Goal: Information Seeking & Learning: Learn about a topic

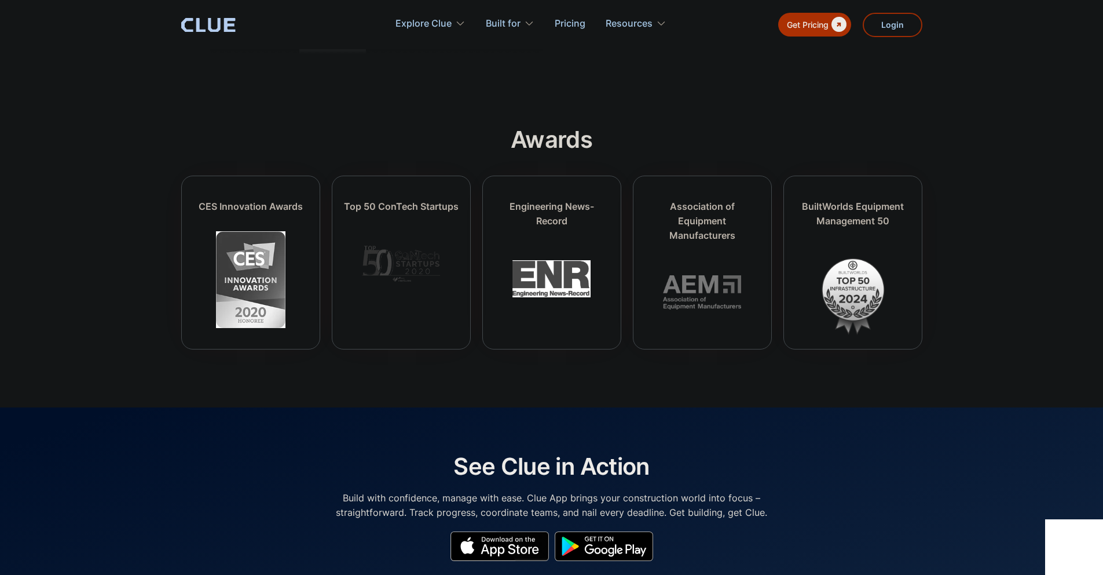
scroll to position [5197, 0]
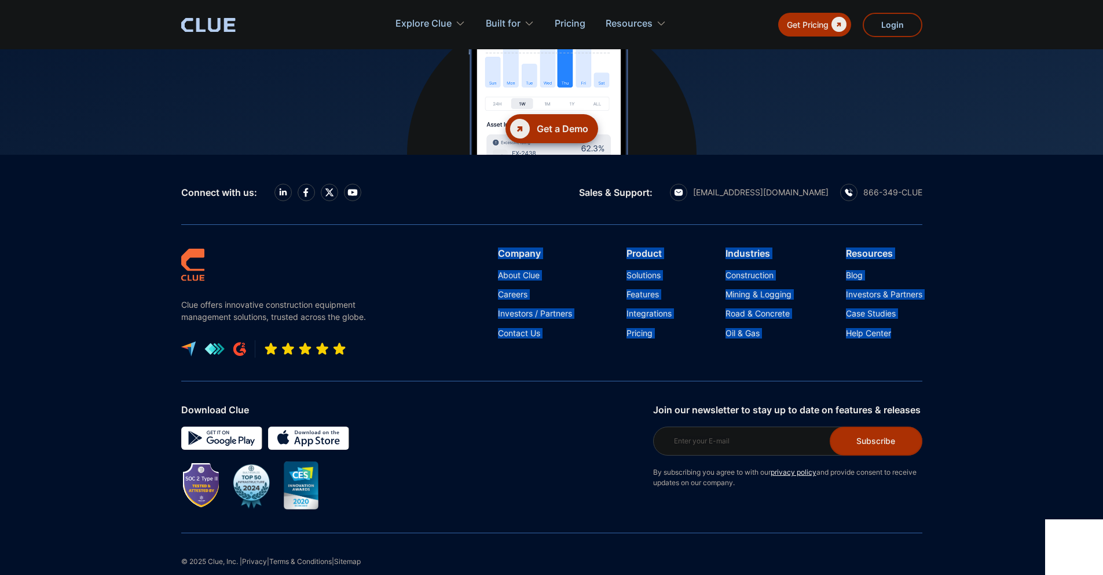
drag, startPoint x: 923, startPoint y: 330, endPoint x: 471, endPoint y: 220, distance: 465.2
click at [471, 220] on div "Connect with us: Sales & Support: hello@getclue.com 866-349-CLUE Clue offers in…" at bounding box center [552, 375] width 765 height 441
click at [471, 225] on div "Clue offers innovative construction equipment management solutions, trusted acr…" at bounding box center [551, 303] width 741 height 156
drag, startPoint x: 473, startPoint y: 214, endPoint x: 940, endPoint y: 330, distance: 481.0
click at [940, 330] on footer "Connect with us: Sales & Support: hello@getclue.com 866-349-CLUE Clue offers in…" at bounding box center [551, 375] width 1103 height 441
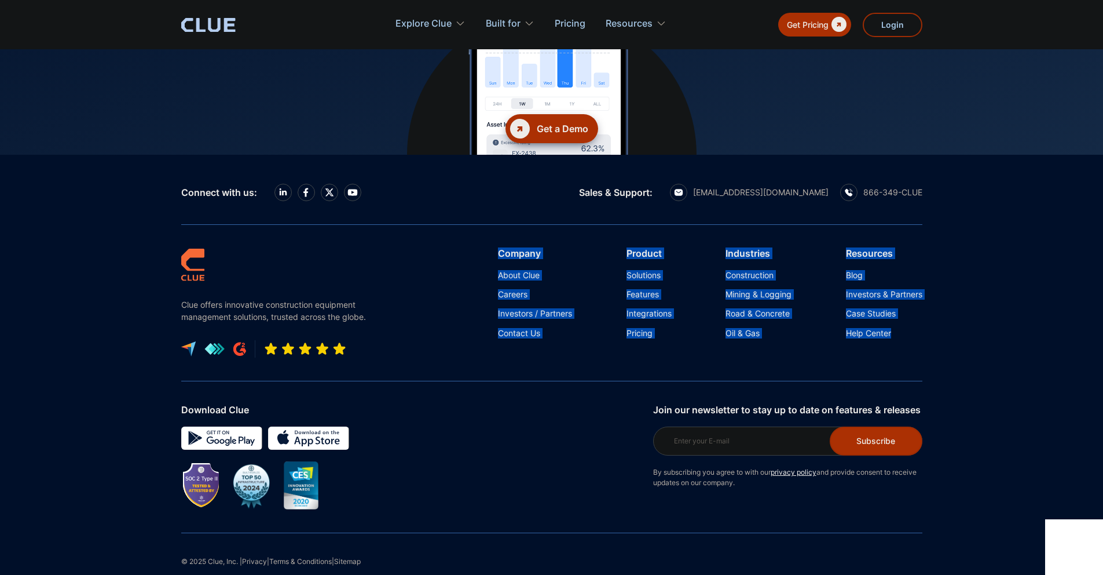
click at [940, 330] on footer "Connect with us: Sales & Support: hello@getclue.com 866-349-CLUE Clue offers in…" at bounding box center [551, 375] width 1103 height 441
drag, startPoint x: 934, startPoint y: 308, endPoint x: 463, endPoint y: 221, distance: 479.3
click at [463, 221] on footer "Connect with us: Sales & Support: hello@getclue.com 866-349-CLUE Clue offers in…" at bounding box center [551, 375] width 1103 height 441
click at [463, 225] on div "Clue offers innovative construction equipment management solutions, trusted acr…" at bounding box center [551, 303] width 741 height 156
drag, startPoint x: 463, startPoint y: 221, endPoint x: 998, endPoint y: 315, distance: 543.4
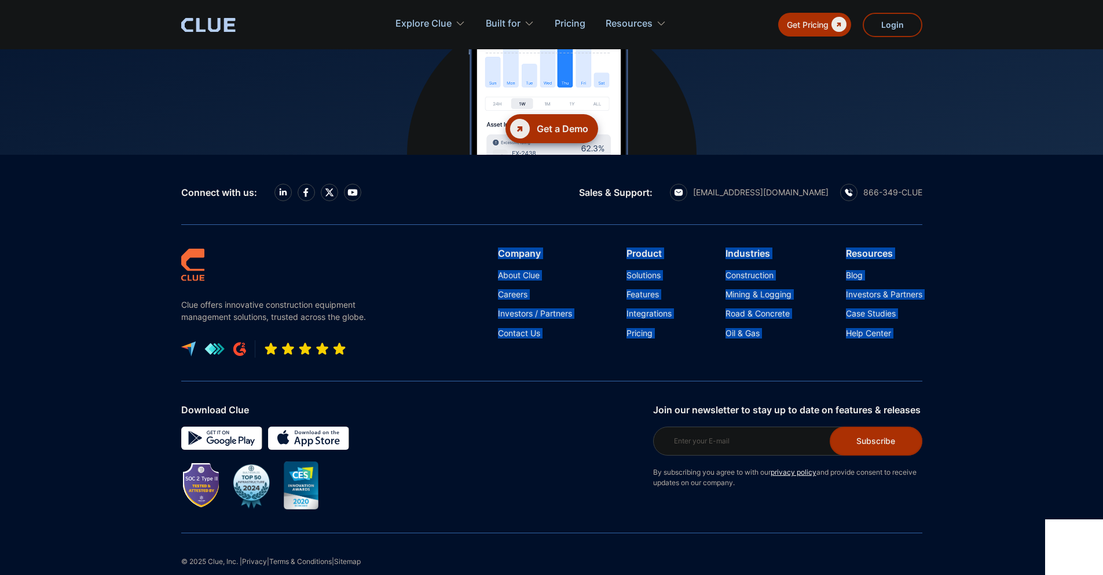
click at [998, 315] on footer "Connect with us: Sales & Support: hello@getclue.com 866-349-CLUE Clue offers in…" at bounding box center [551, 375] width 1103 height 441
drag, startPoint x: 990, startPoint y: 317, endPoint x: 481, endPoint y: 223, distance: 517.7
click at [481, 223] on footer "Connect with us: Sales & Support: hello@getclue.com 866-349-CLUE Clue offers in…" at bounding box center [551, 375] width 1103 height 441
click at [481, 225] on div "Clue offers innovative construction equipment management solutions, trusted acr…" at bounding box center [551, 303] width 741 height 156
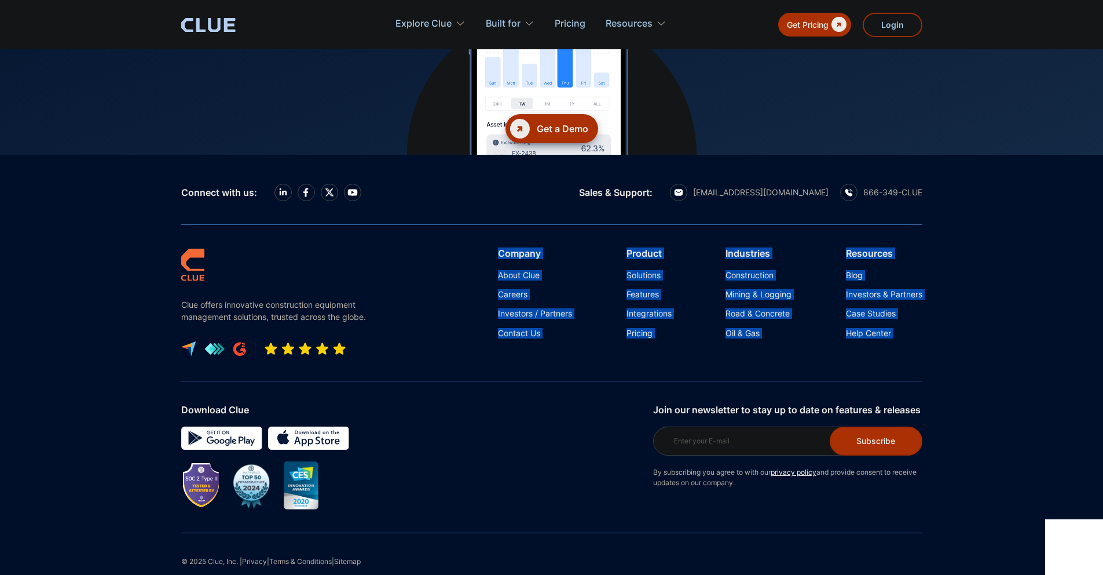
drag, startPoint x: 481, startPoint y: 222, endPoint x: 911, endPoint y: 319, distance: 441.0
click at [911, 319] on div "Clue offers innovative construction equipment management solutions, trusted acr…" at bounding box center [551, 303] width 741 height 156
click at [911, 318] on div "Clue offers innovative construction equipment management solutions, trusted acr…" at bounding box center [551, 303] width 741 height 156
drag, startPoint x: 911, startPoint y: 318, endPoint x: 479, endPoint y: 213, distance: 444.7
click at [479, 225] on div "Clue offers innovative construction equipment management solutions, trusted acr…" at bounding box center [551, 303] width 741 height 156
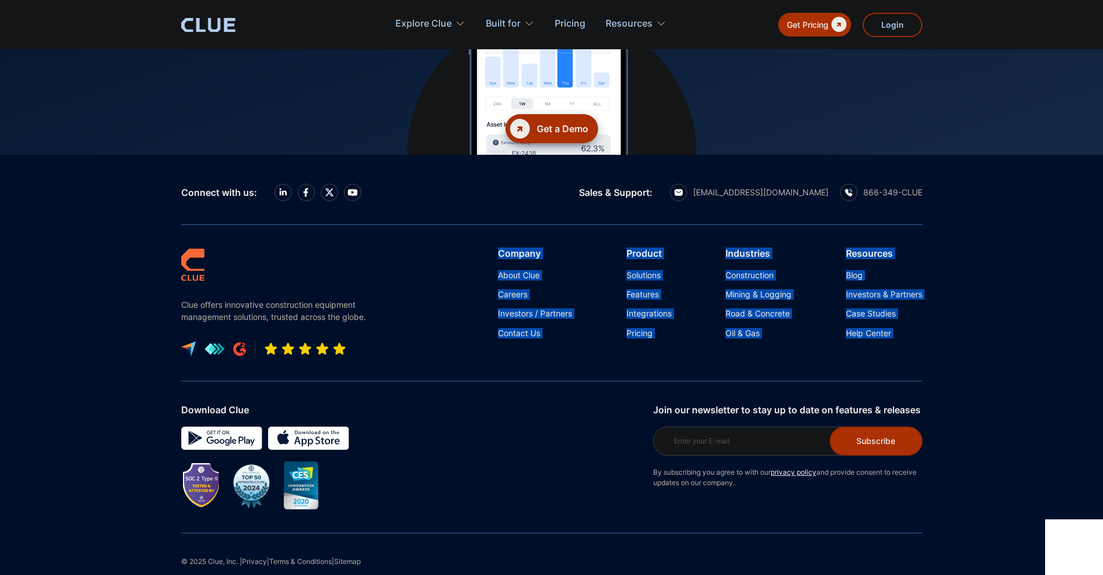
click at [479, 225] on div "Clue offers innovative construction equipment management solutions, trusted acr…" at bounding box center [551, 303] width 741 height 156
drag, startPoint x: 479, startPoint y: 213, endPoint x: 1043, endPoint y: 330, distance: 575.6
click at [1043, 330] on footer "Connect with us: Sales & Support: hello@getclue.com 866-349-CLUE Clue offers in…" at bounding box center [551, 375] width 1103 height 441
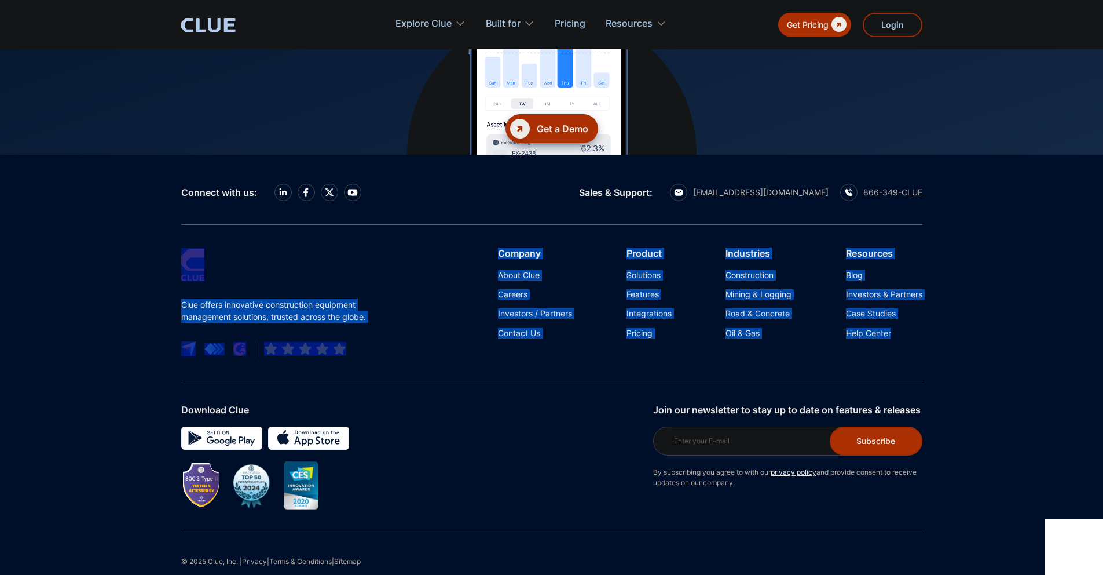
drag, startPoint x: 1007, startPoint y: 325, endPoint x: 1007, endPoint y: 190, distance: 135.0
click at [1007, 190] on footer "Connect with us: Sales & Support: hello@getclue.com 866-349-CLUE Clue offers in…" at bounding box center [551, 375] width 1103 height 441
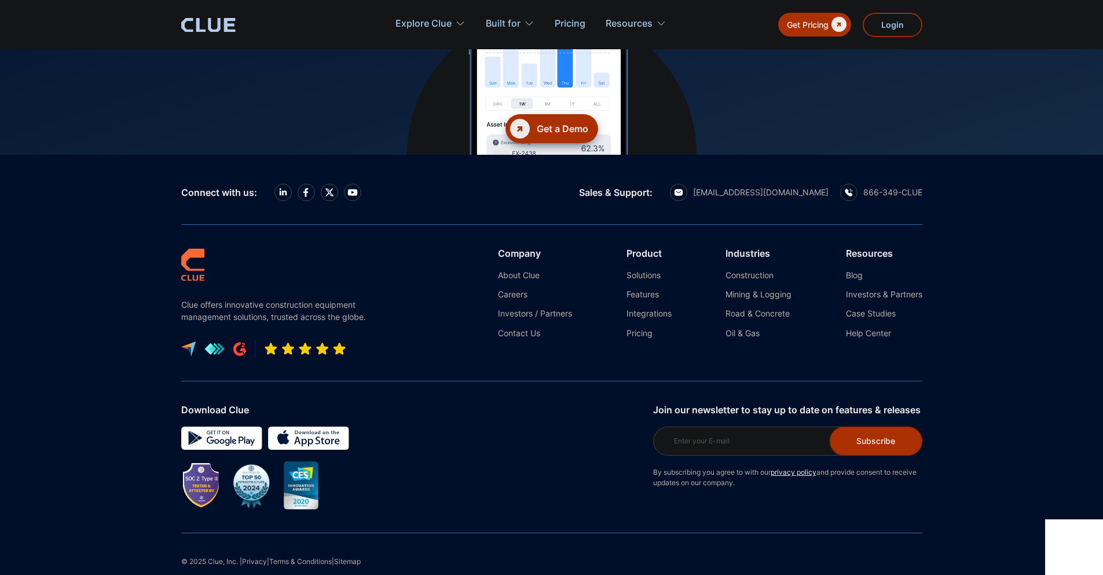
click at [1007, 190] on footer "Connect with us: Sales & Support: hello@getclue.com 866-349-CLUE Clue offers in…" at bounding box center [551, 375] width 1103 height 441
click at [243, 298] on p "Clue offers innovative construction equipment management solutions, trusted acr…" at bounding box center [276, 310] width 191 height 24
click at [454, 282] on nav "Company About Clue Careers Investors / Partners Contact Us Product Solutions Fe…" at bounding box center [652, 293] width 542 height 90
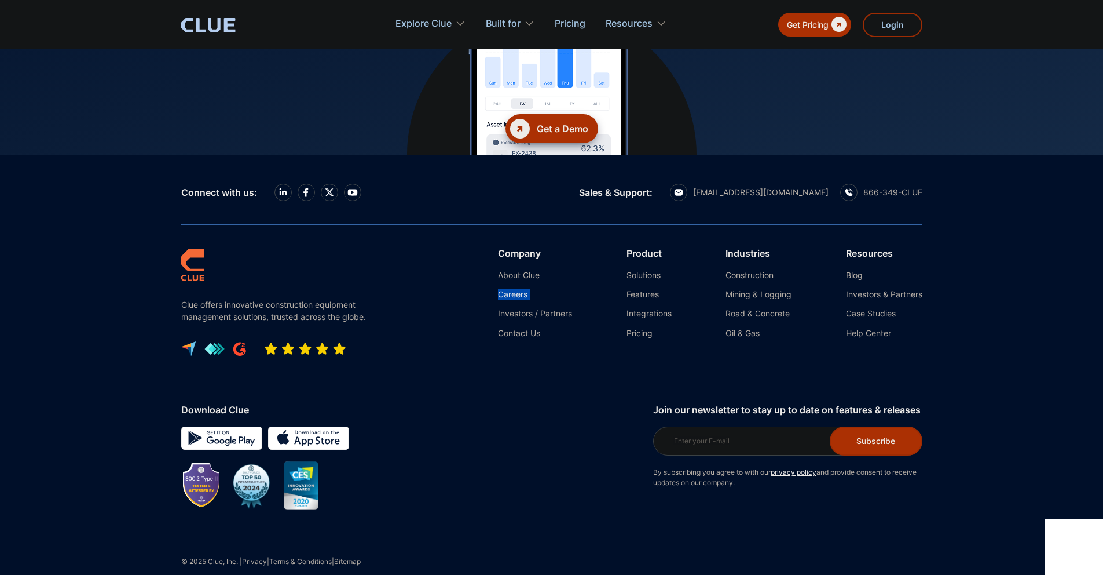
drag, startPoint x: 424, startPoint y: 285, endPoint x: 399, endPoint y: 262, distance: 34.0
click at [399, 262] on nav "Company About Clue Careers Investors / Partners Contact Us Product Solutions Fe…" at bounding box center [652, 293] width 542 height 90
click at [399, 261] on nav "Company About Clue Careers Investors / Partners Contact Us Product Solutions Fe…" at bounding box center [652, 293] width 542 height 90
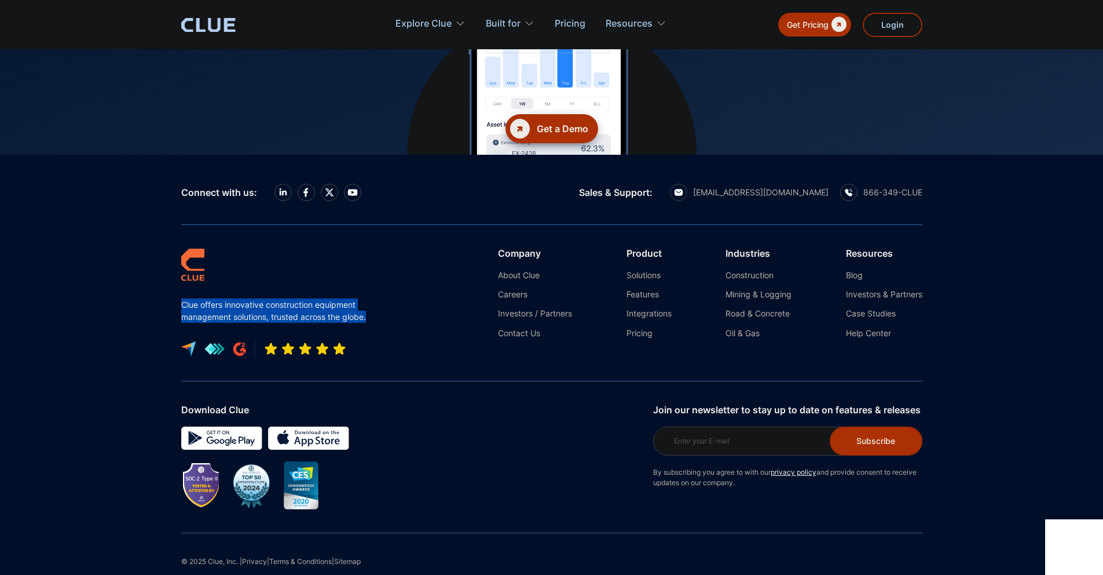
drag, startPoint x: 369, startPoint y: 258, endPoint x: 370, endPoint y: 299, distance: 41.7
click at [369, 301] on div "Clue offers innovative construction equipment management solutions, trusted acr…" at bounding box center [276, 302] width 191 height 109
click at [370, 299] on p "Clue offers innovative construction equipment management solutions, trusted acr…" at bounding box center [276, 310] width 191 height 24
drag, startPoint x: 374, startPoint y: 300, endPoint x: 354, endPoint y: 218, distance: 84.0
click at [354, 225] on div "Clue offers innovative construction equipment management solutions, trusted acr…" at bounding box center [551, 303] width 741 height 156
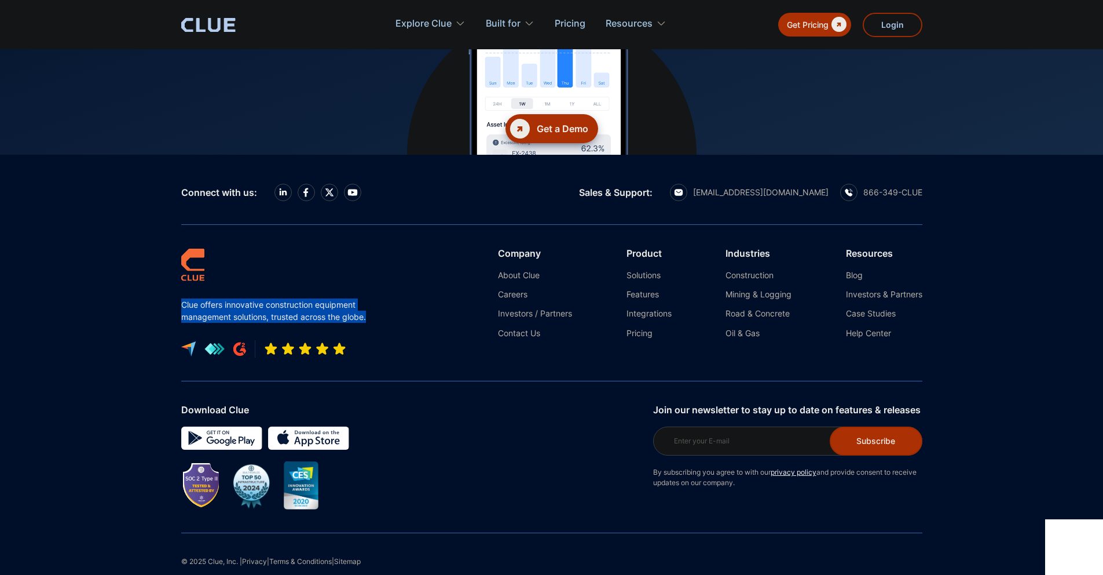
click at [354, 225] on div "Clue offers innovative construction equipment management solutions, trusted acr…" at bounding box center [551, 303] width 741 height 156
click at [526, 270] on link "About Clue" at bounding box center [535, 275] width 74 height 10
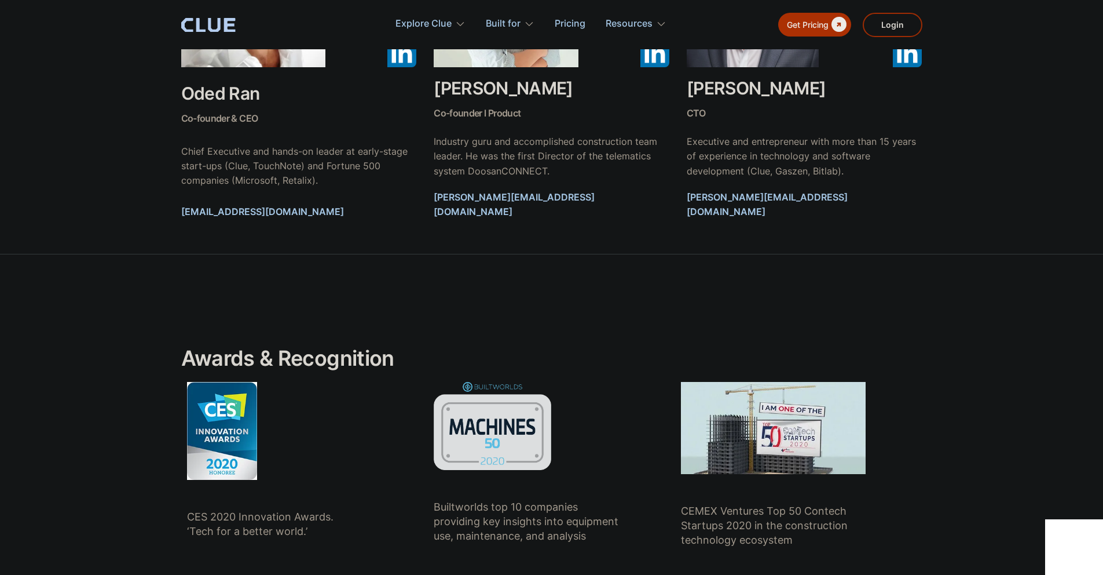
scroll to position [591, 0]
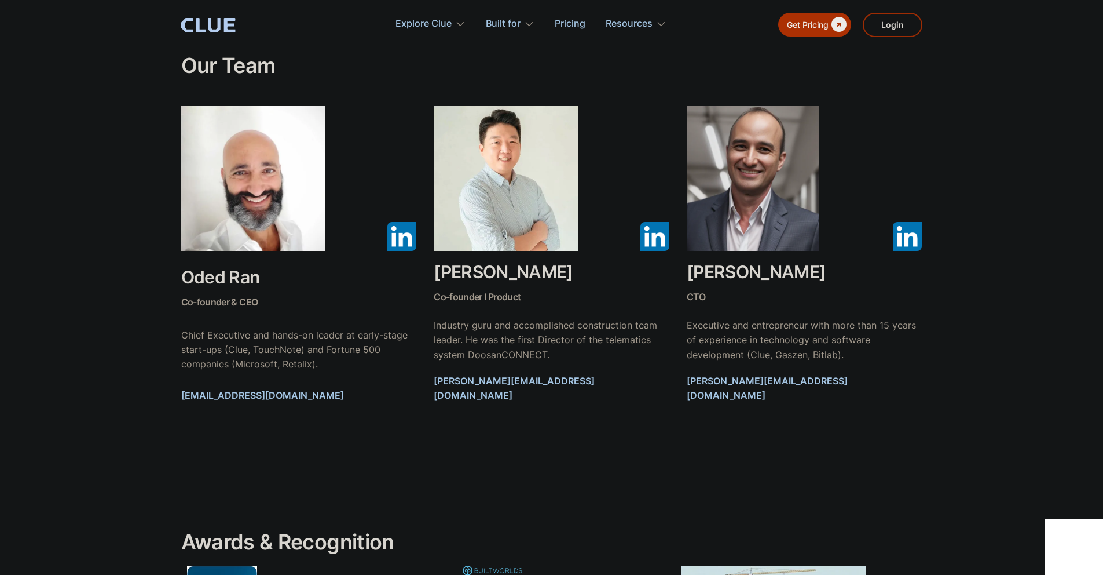
click at [1025, 339] on section "Our Team Oded Ran Co-founder & CEO Chief Executive and hands-on leader at early…" at bounding box center [551, 200] width 1103 height 477
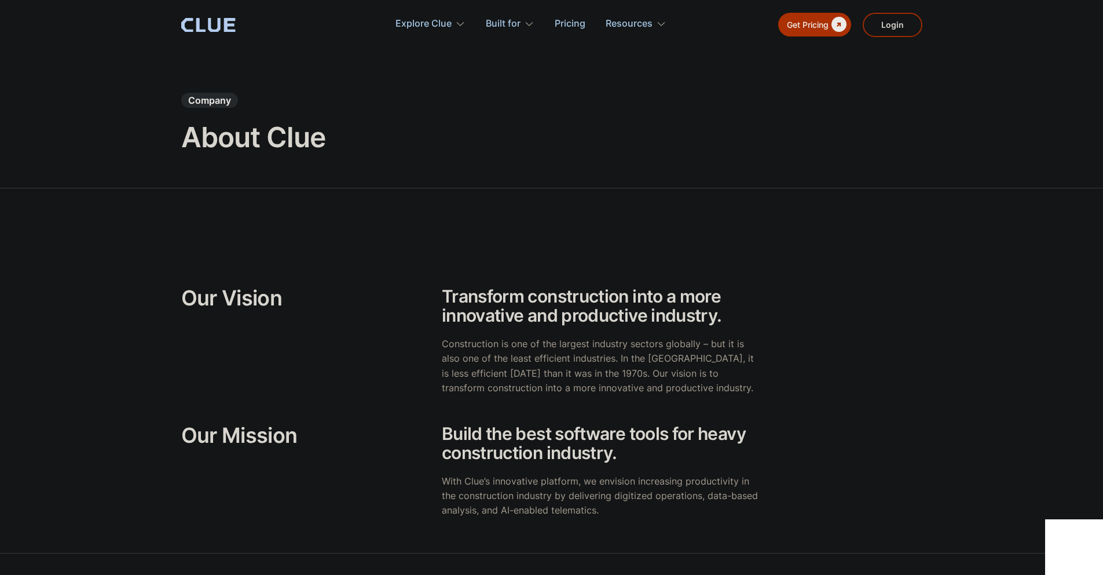
scroll to position [7, 0]
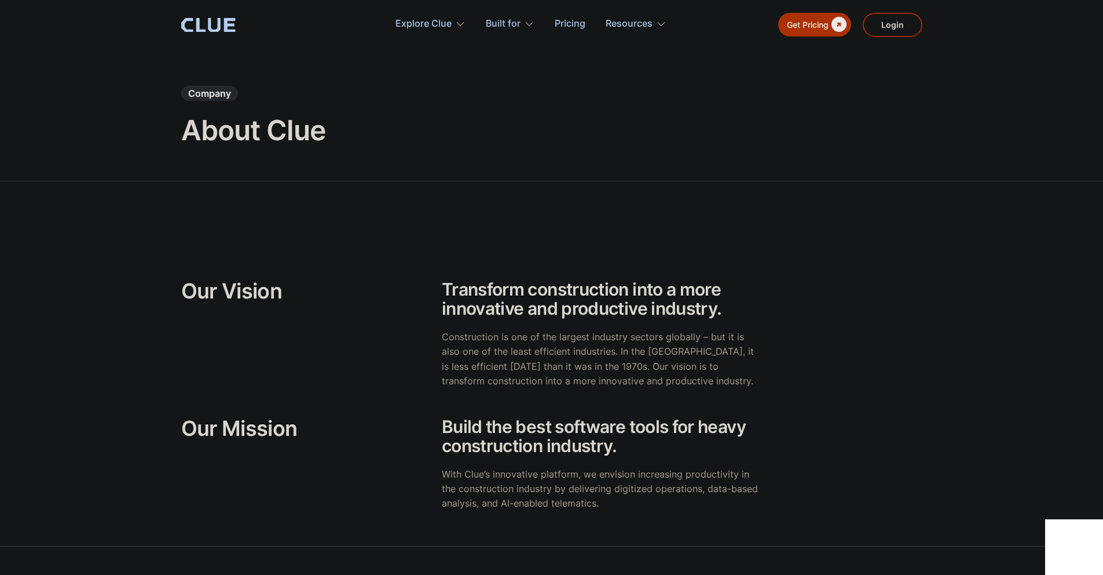
click at [232, 23] on icon at bounding box center [230, 25] width 12 height 14
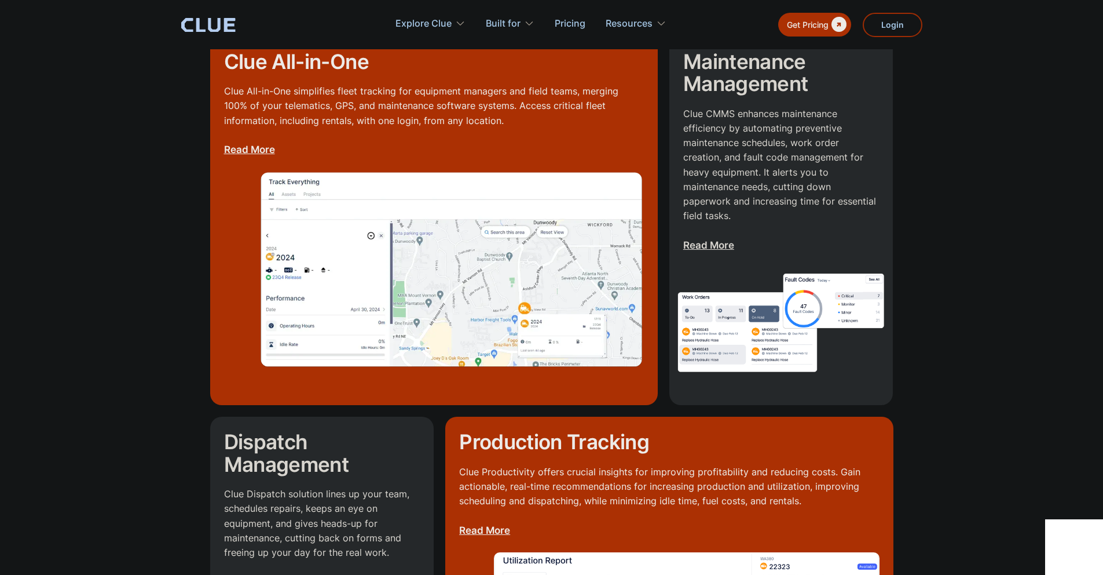
scroll to position [1368, 0]
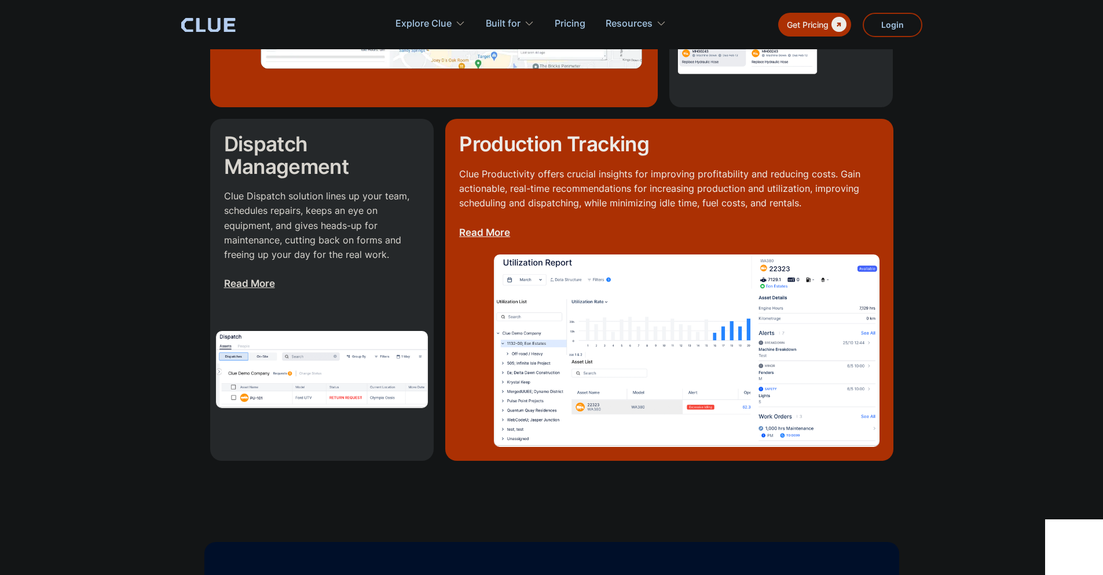
click at [1021, 322] on section "Clue All-in-One Clue All-in-One simplifies fleet tracking for equipment manager…" at bounding box center [551, 99] width 1103 height 803
click at [955, 336] on section "Clue All-in-One Clue All-in-One simplifies fleet tracking for equipment manager…" at bounding box center [551, 99] width 1103 height 803
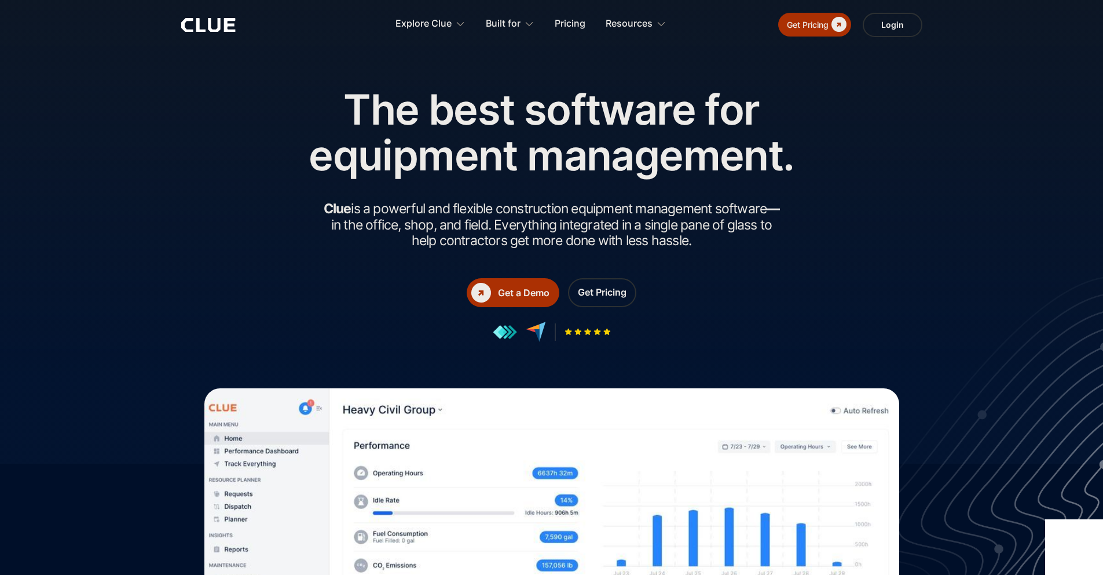
click at [915, 218] on div at bounding box center [551, 231] width 1103 height 463
